Goal: Transaction & Acquisition: Obtain resource

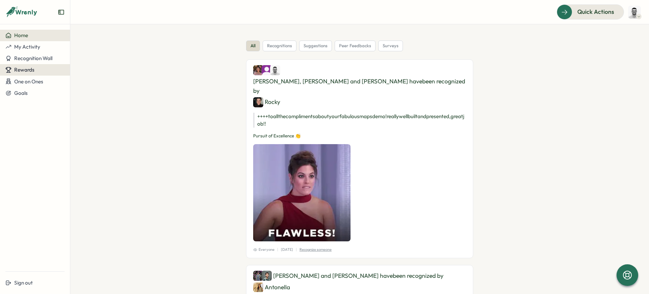
click at [45, 67] on div "Rewards" at bounding box center [34, 70] width 59 height 6
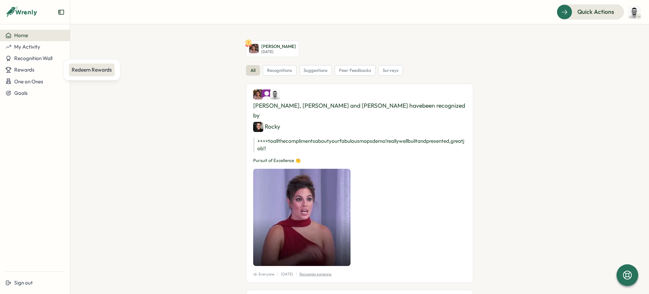
click at [96, 70] on div "Redeem Rewards" at bounding box center [92, 69] width 40 height 7
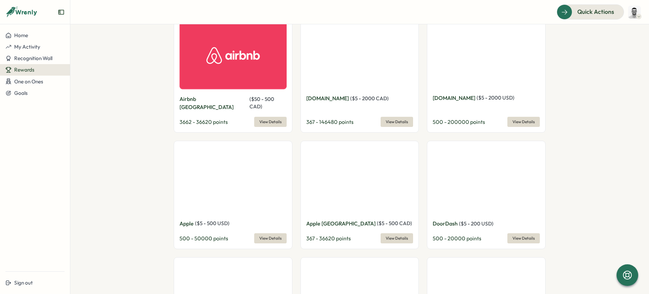
scroll to position [167, 0]
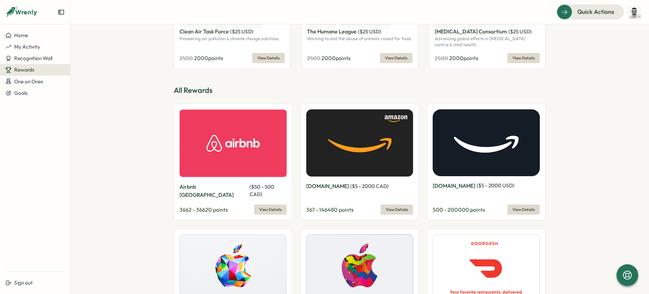
click at [477, 187] on span "( $ 5 - 2000 USD )" at bounding box center [496, 186] width 38 height 6
click at [518, 205] on span "View Details" at bounding box center [523, 209] width 22 height 9
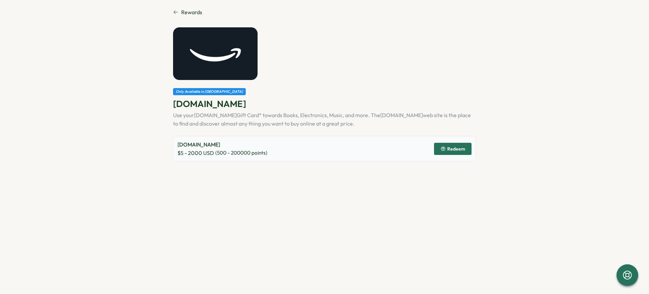
click at [443, 148] on icon "button" at bounding box center [442, 148] width 5 height 5
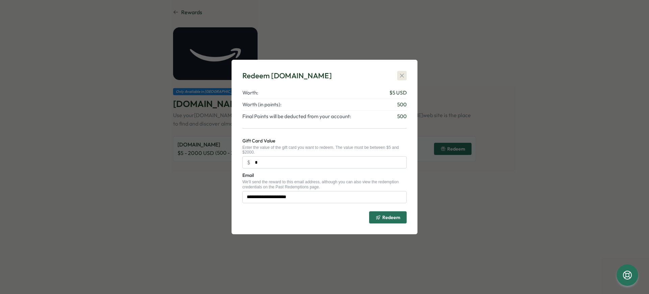
click at [405, 74] on button "button" at bounding box center [401, 75] width 9 height 9
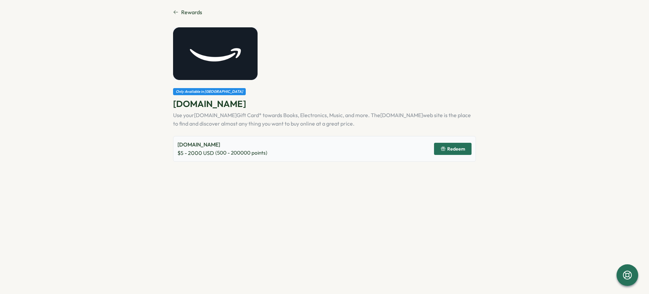
click at [174, 12] on icon at bounding box center [176, 12] width 4 height 4
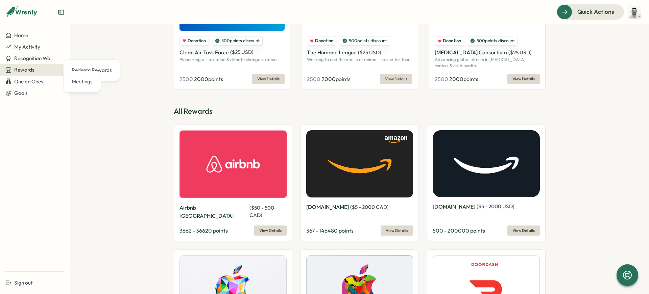
scroll to position [161, 0]
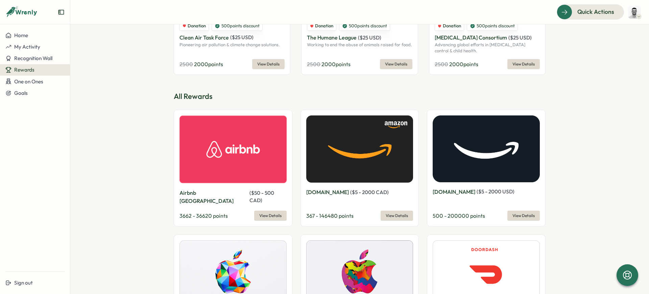
click at [477, 192] on span "( $ 5 - 2000 USD )" at bounding box center [496, 192] width 38 height 6
click at [485, 179] on img at bounding box center [486, 149] width 107 height 67
click at [510, 211] on button "View Details" at bounding box center [523, 216] width 32 height 10
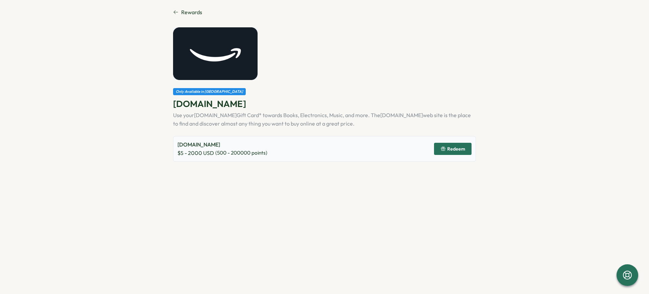
click at [447, 143] on div "[DOMAIN_NAME] $ 5 - 2000 USD ( 500 - 200000 points) Redeem" at bounding box center [324, 149] width 303 height 26
click at [442, 148] on icon "button" at bounding box center [442, 148] width 5 height 5
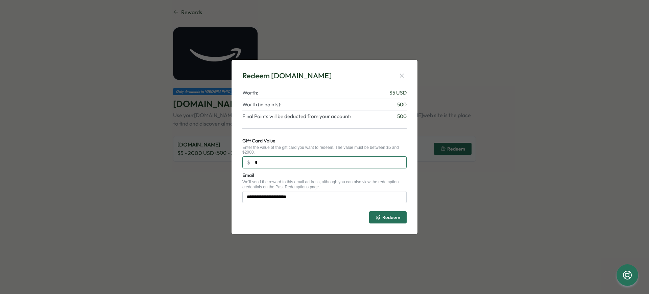
click at [268, 162] on input "*" at bounding box center [324, 163] width 164 height 12
type input "**"
click at [400, 75] on icon "button" at bounding box center [402, 75] width 7 height 7
